Goal: Navigation & Orientation: Find specific page/section

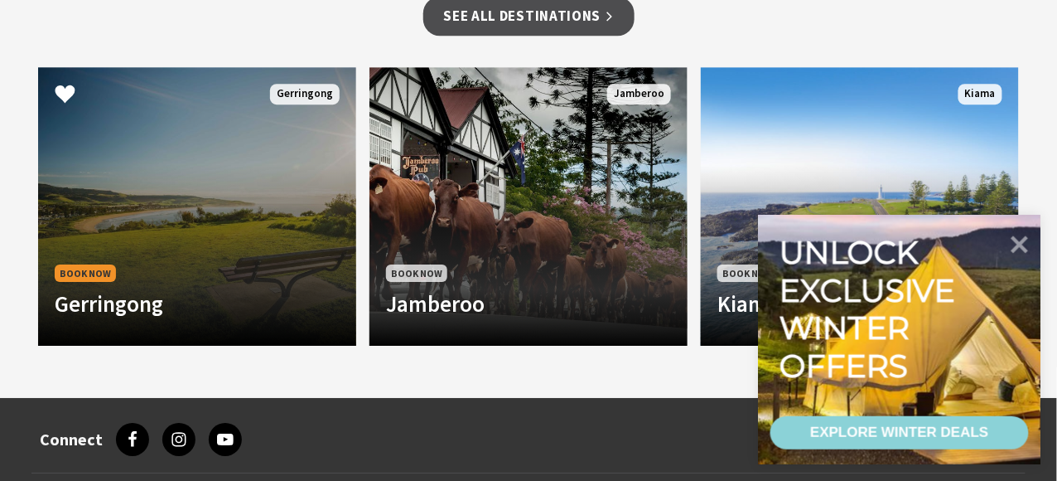
scroll to position [1344, 0]
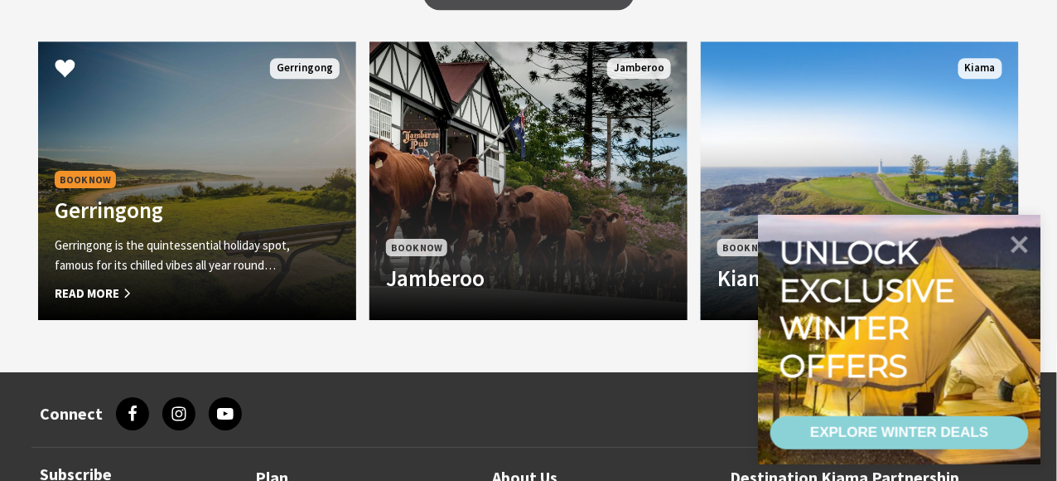
click at [114, 283] on span "Read More" at bounding box center [173, 293] width 237 height 20
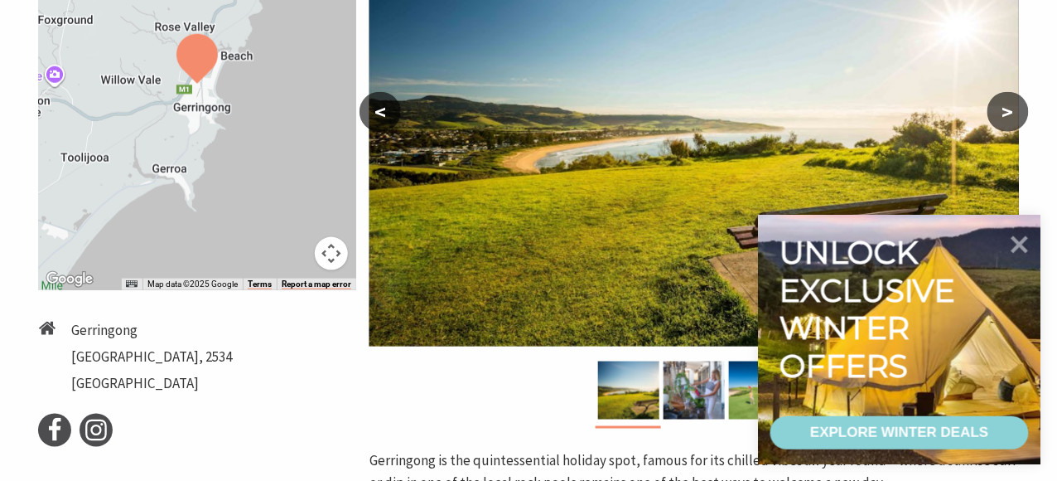
scroll to position [414, 0]
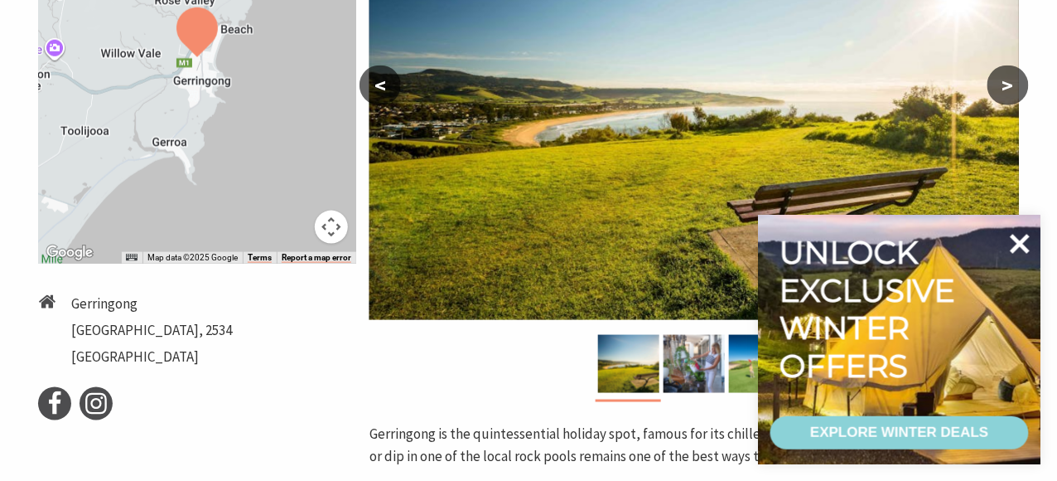
click at [1016, 243] on icon at bounding box center [1020, 244] width 40 height 40
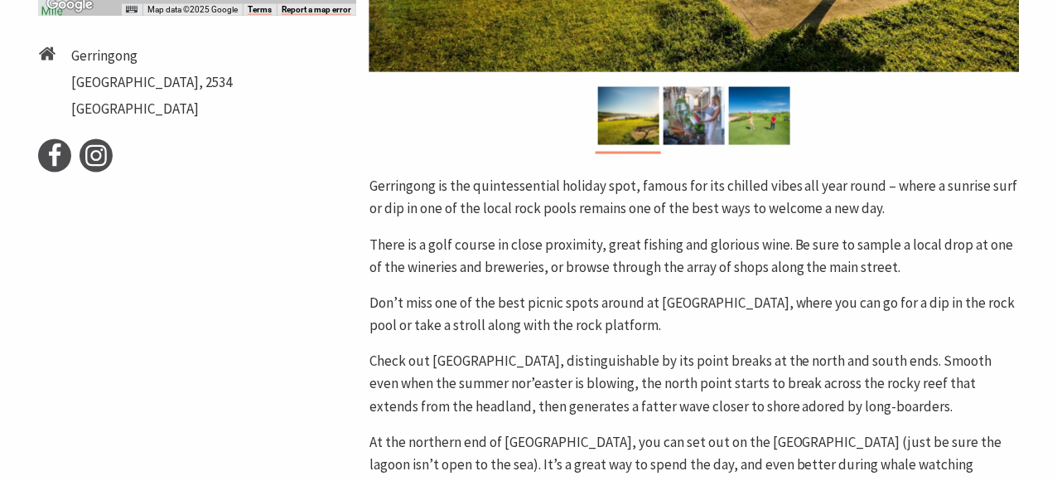
scroll to position [497, 0]
